Goal: Information Seeking & Learning: Learn about a topic

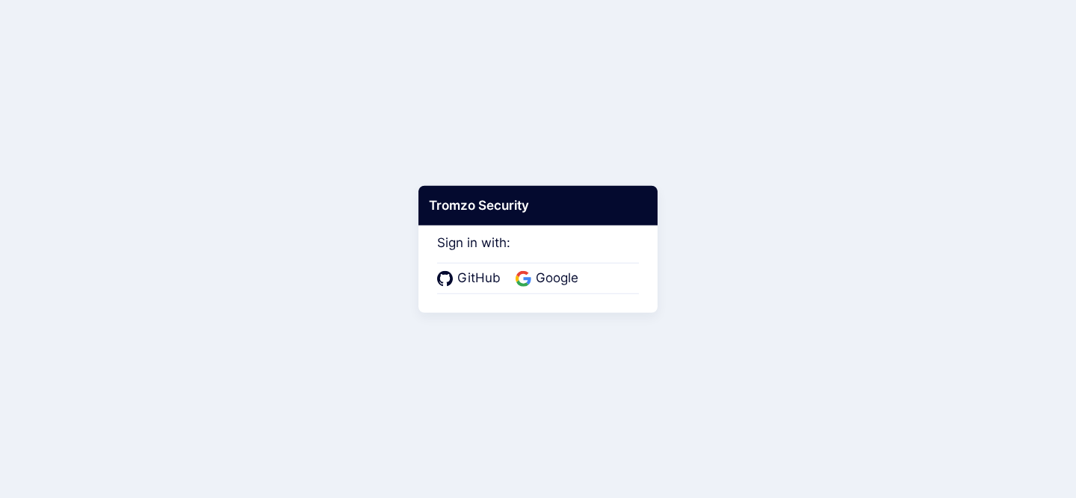
click at [547, 268] on div "GitHub Google" at bounding box center [538, 278] width 202 height 31
click at [547, 283] on span "Google" at bounding box center [557, 278] width 52 height 19
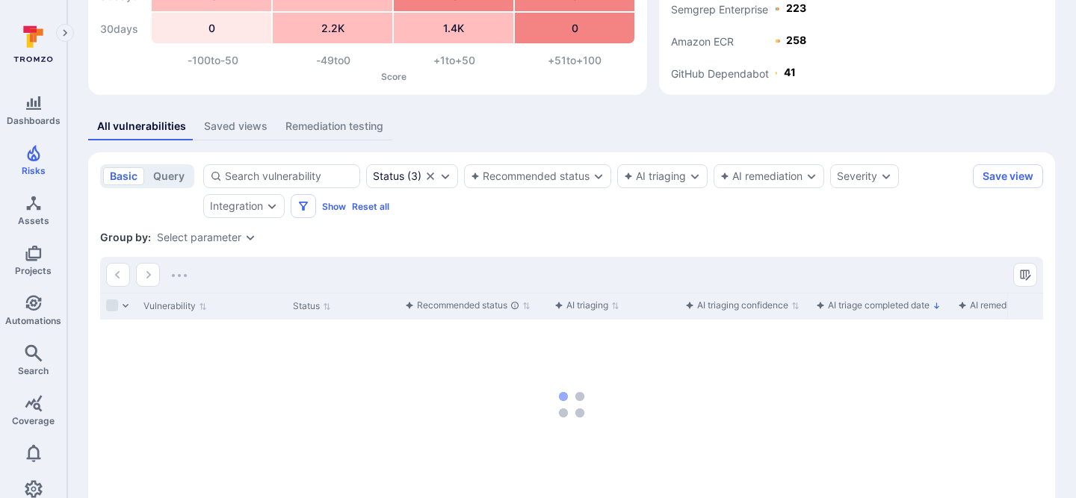
scroll to position [256, 0]
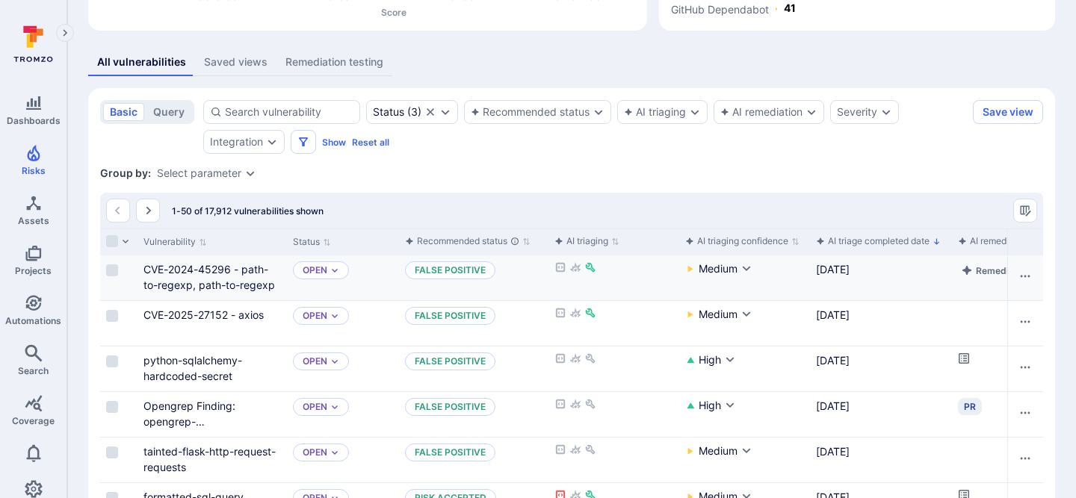
click at [243, 278] on div "CVE-2024-45296 - path-to-regexp, path-to-regexp" at bounding box center [211, 276] width 137 height 31
click at [243, 265] on link "CVE-2024-45296 - path-to-regexp, path-to-regexp" at bounding box center [208, 277] width 131 height 28
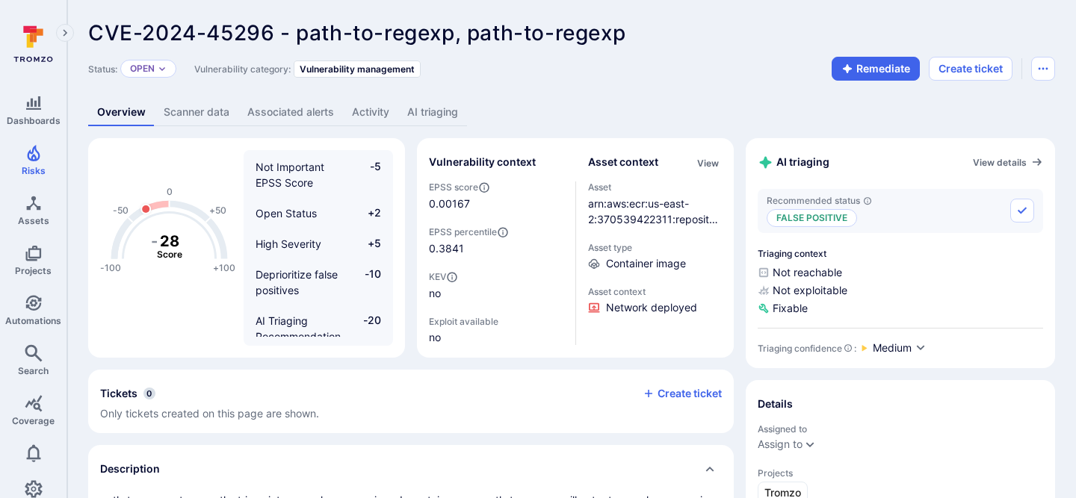
click at [439, 112] on link "AI triaging" at bounding box center [432, 113] width 69 height 28
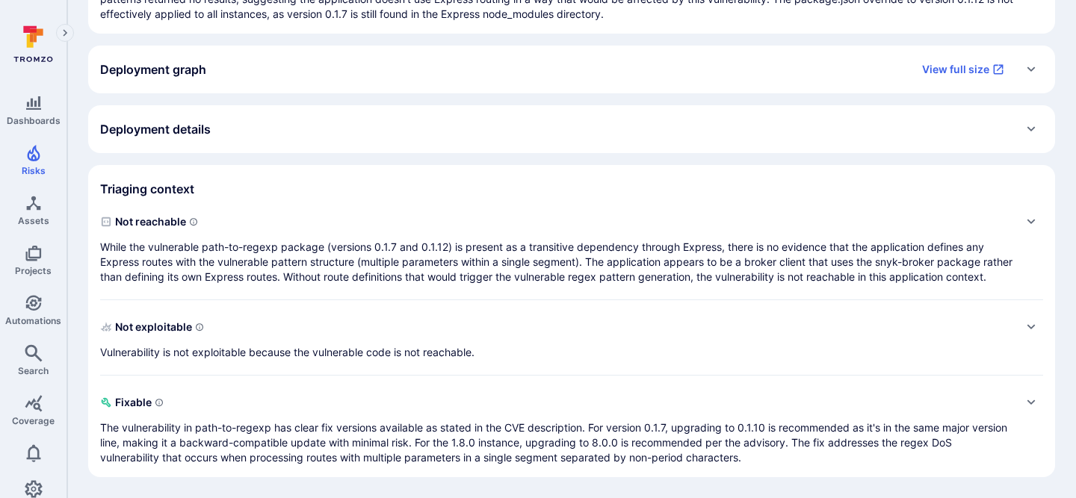
scroll to position [266, 0]
